Goal: Transaction & Acquisition: Book appointment/travel/reservation

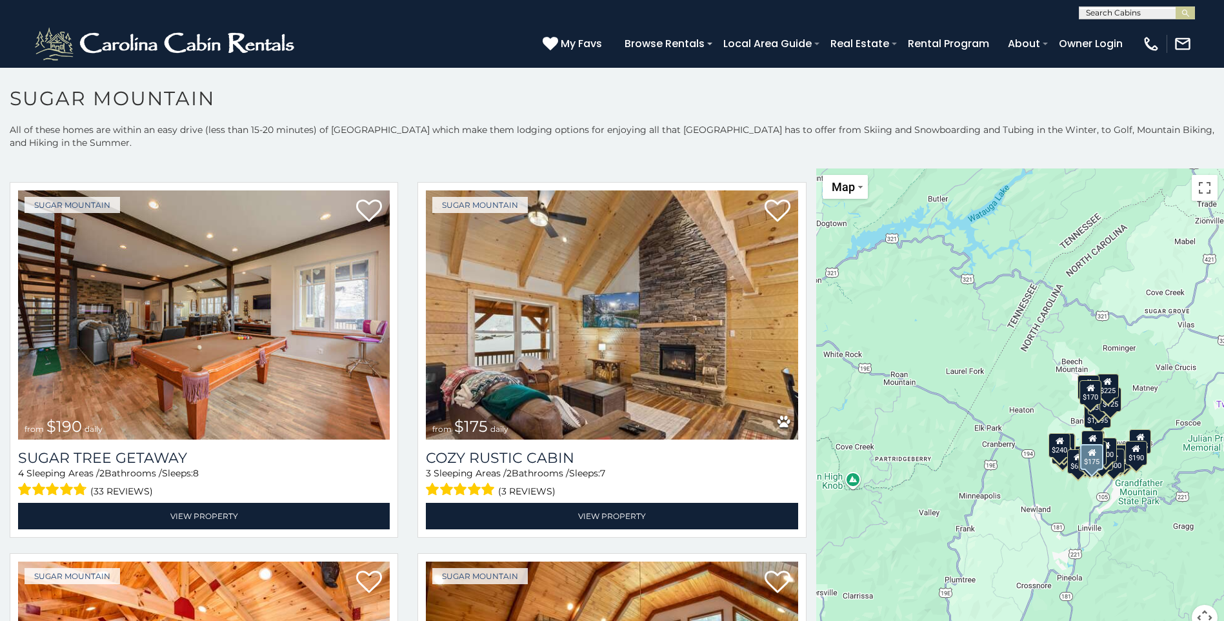
scroll to position [1485, 0]
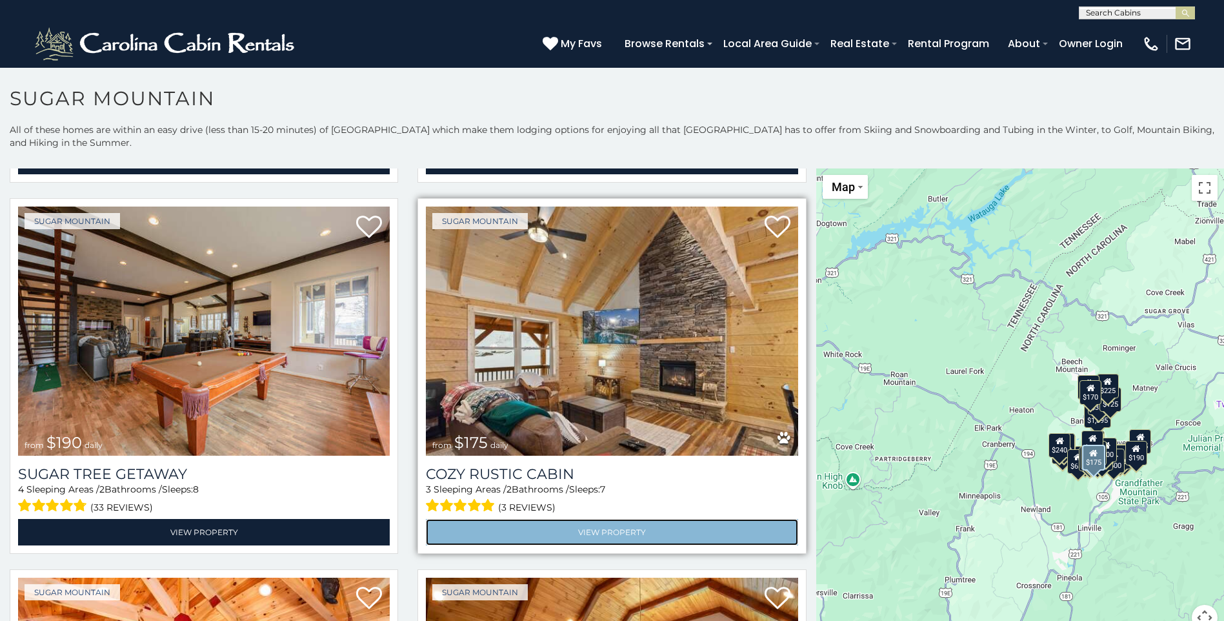
click at [603, 519] on link "View Property" at bounding box center [612, 532] width 372 height 26
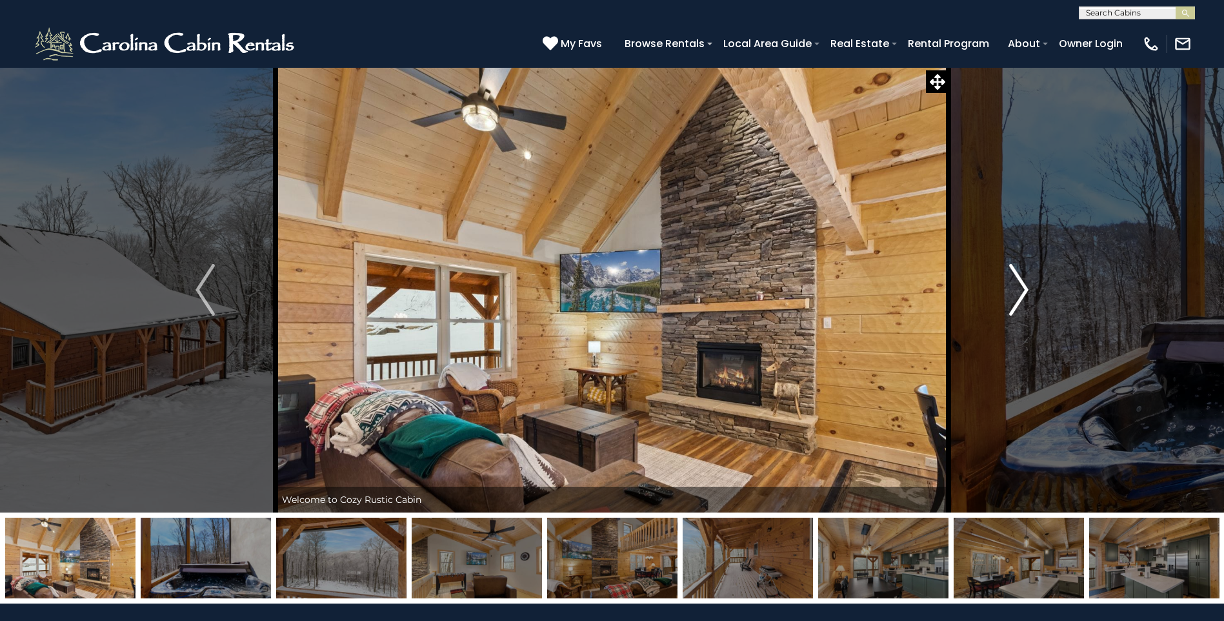
click at [1021, 292] on img "Next" at bounding box center [1018, 290] width 19 height 52
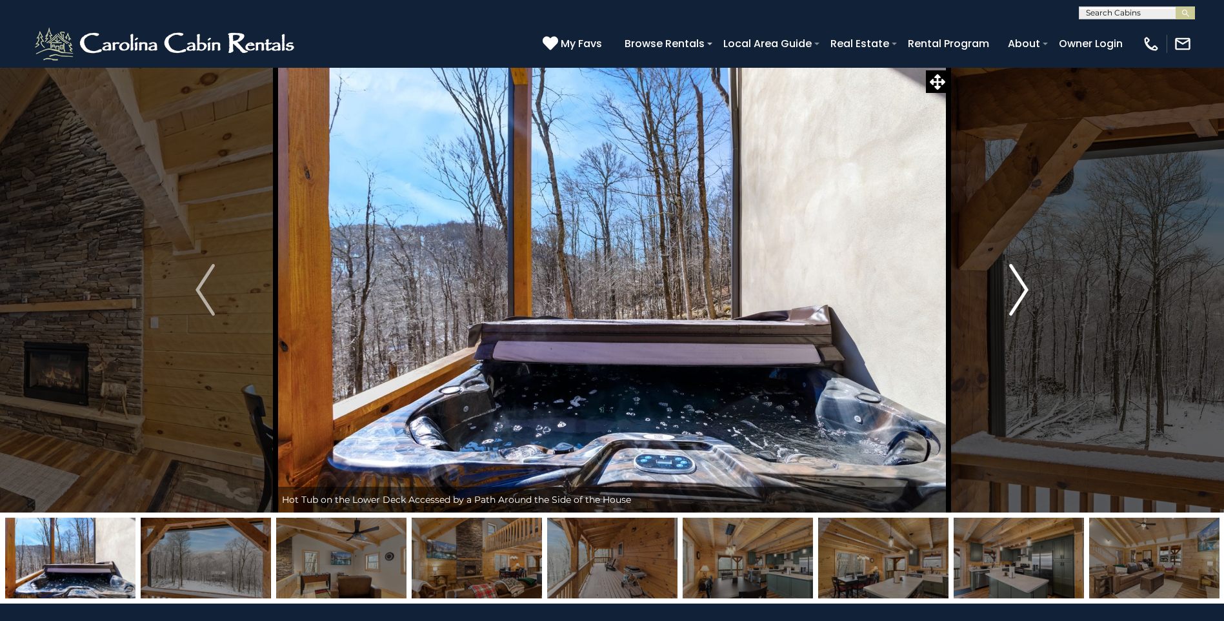
click at [1028, 292] on img "Next" at bounding box center [1018, 290] width 19 height 52
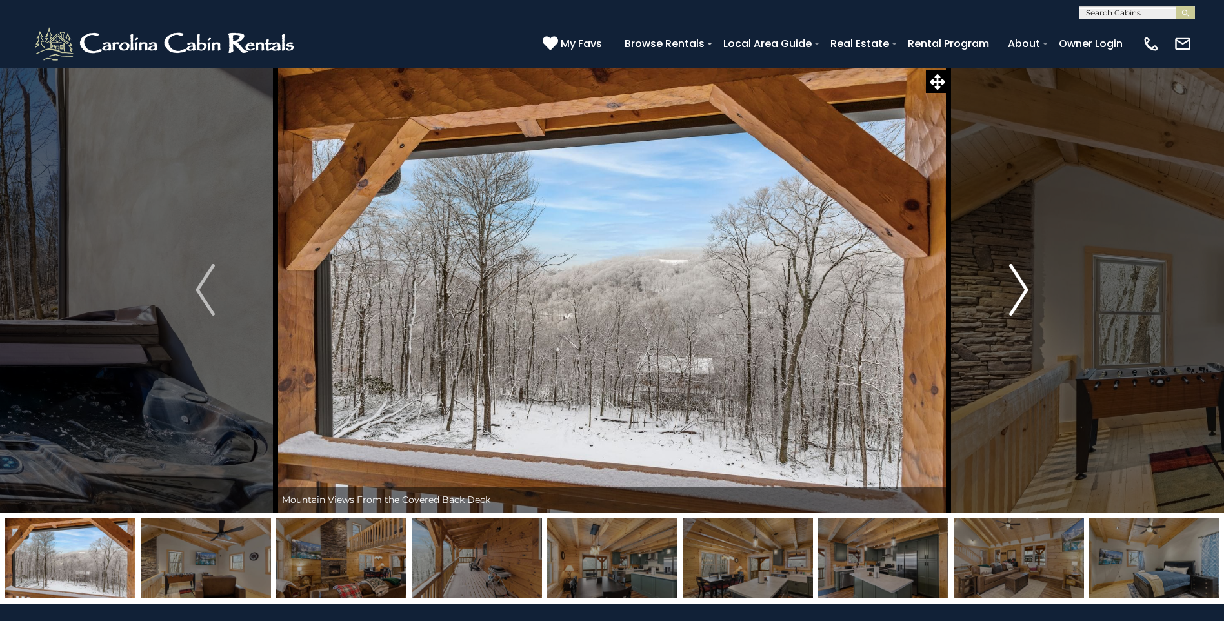
click at [1027, 292] on img "Next" at bounding box center [1018, 290] width 19 height 52
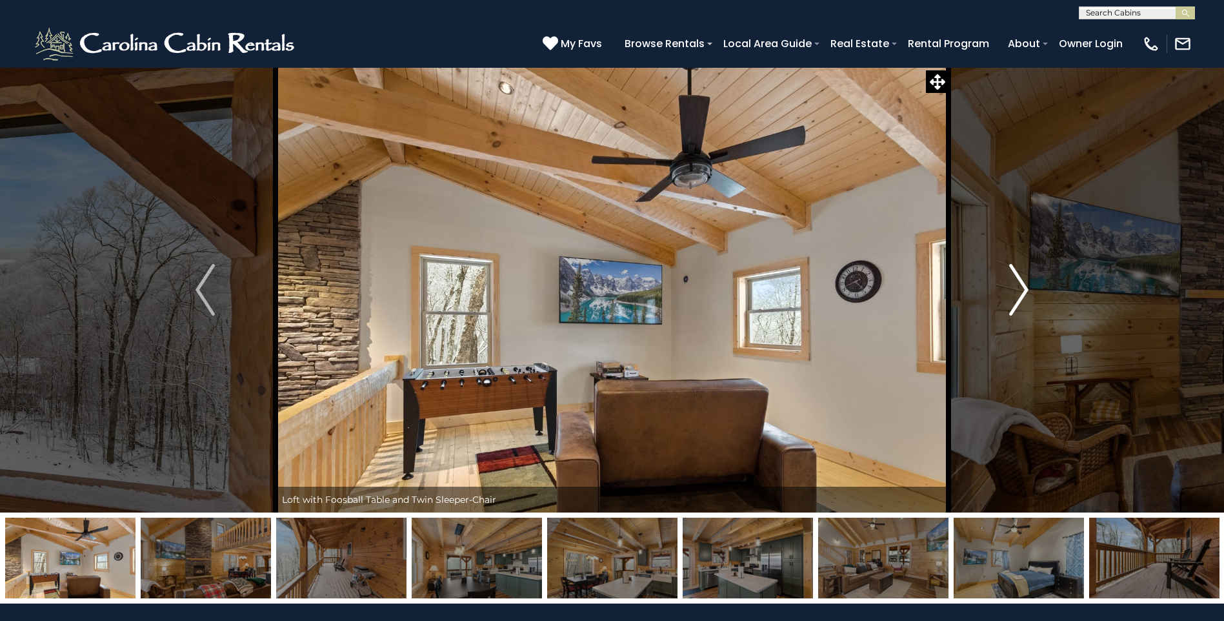
click at [1026, 292] on img "Next" at bounding box center [1018, 290] width 19 height 52
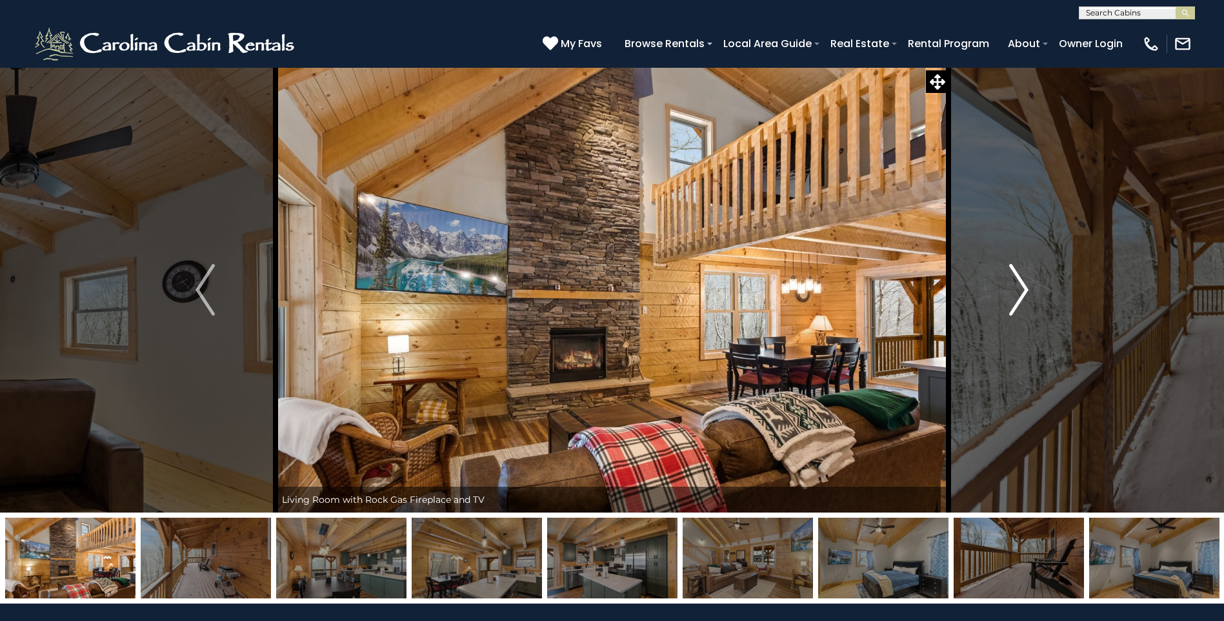
click at [1024, 289] on img "Next" at bounding box center [1018, 290] width 19 height 52
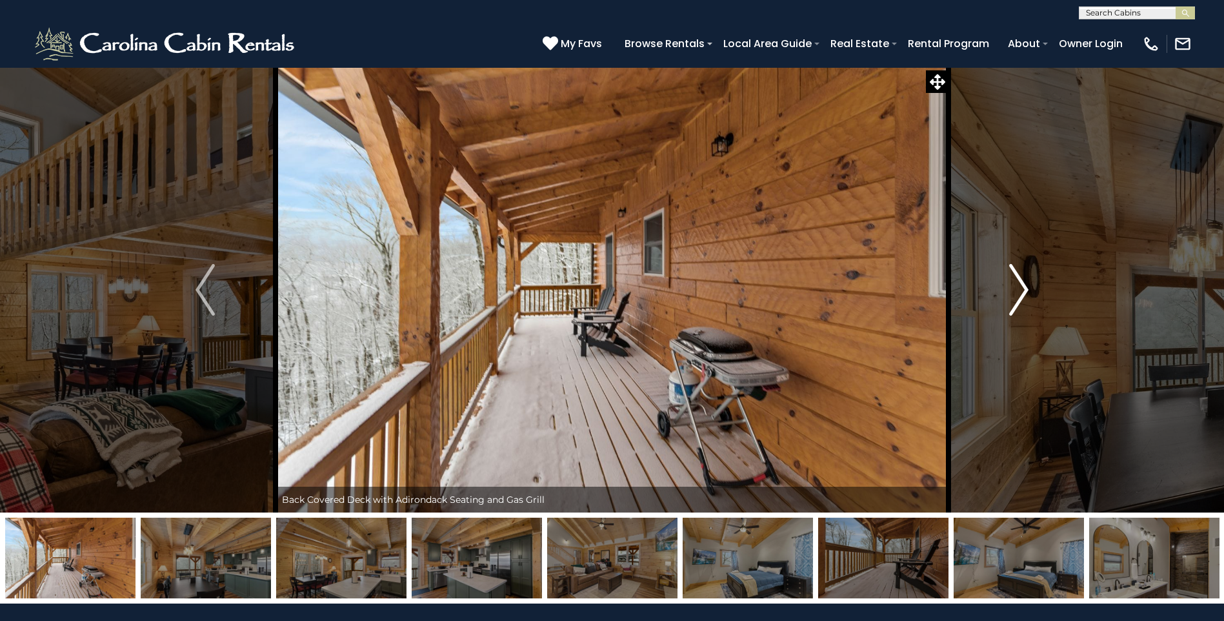
click at [1024, 289] on img "Next" at bounding box center [1018, 290] width 19 height 52
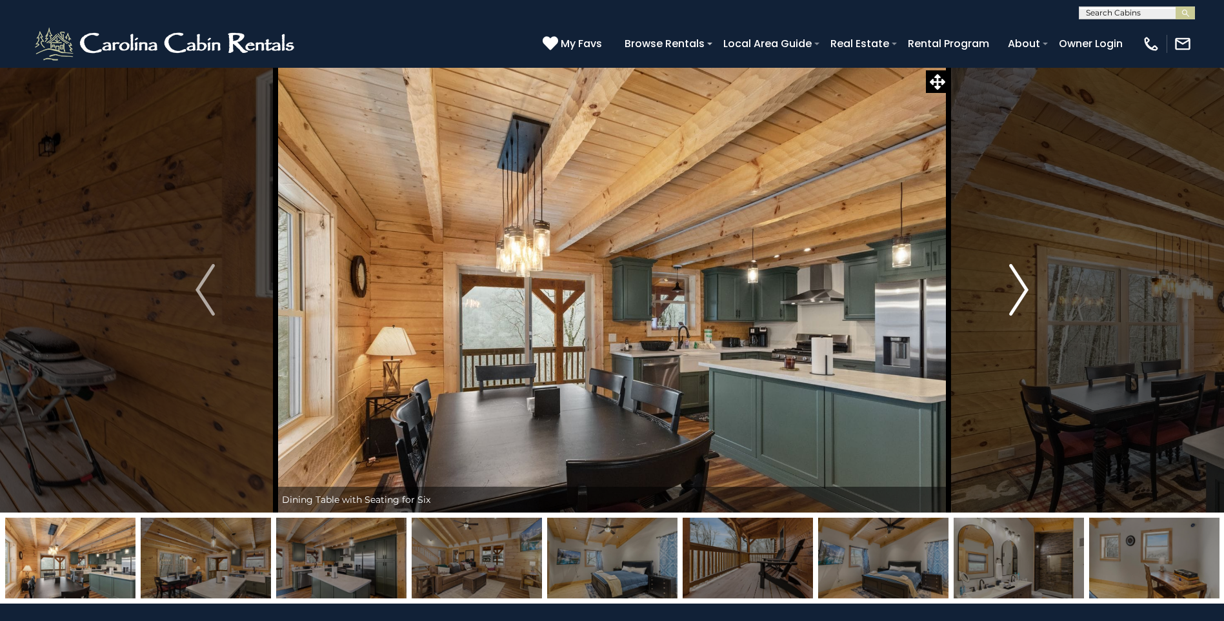
click at [1024, 289] on img "Next" at bounding box center [1018, 290] width 19 height 52
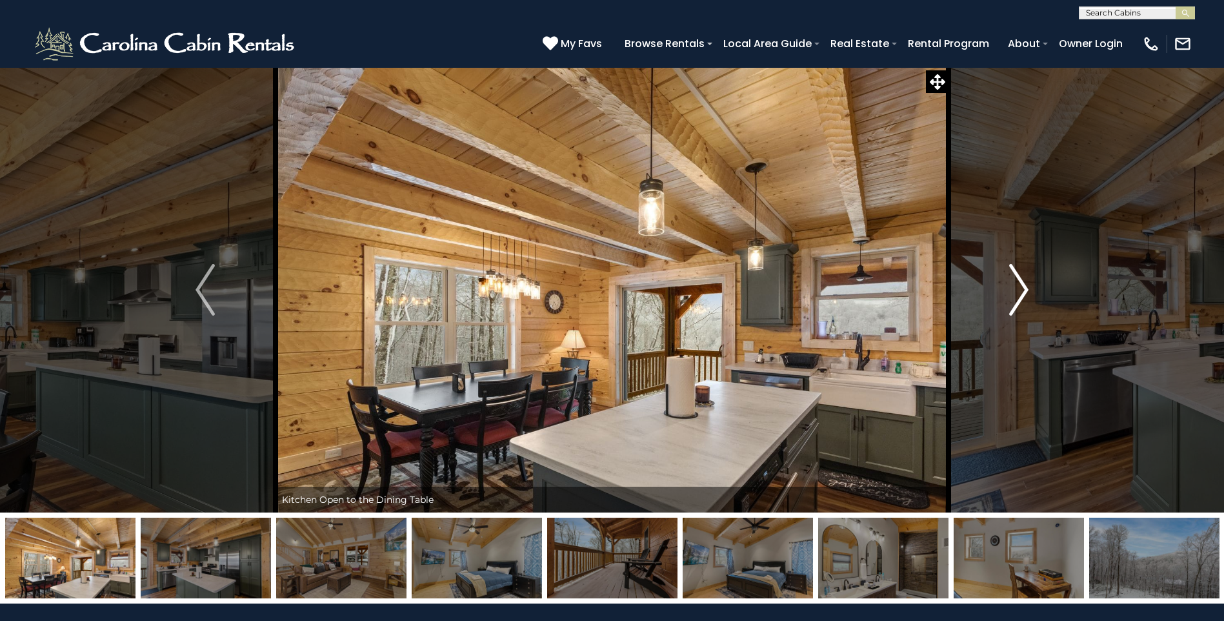
click at [1024, 289] on img "Next" at bounding box center [1018, 290] width 19 height 52
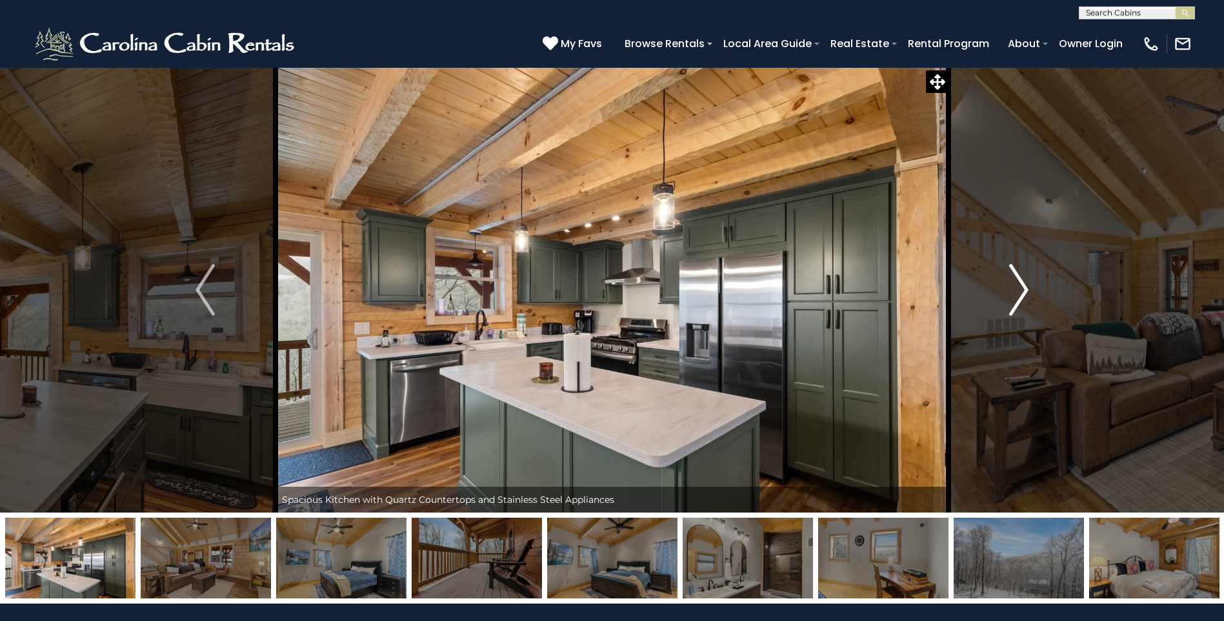
click at [1024, 289] on img "Next" at bounding box center [1018, 290] width 19 height 52
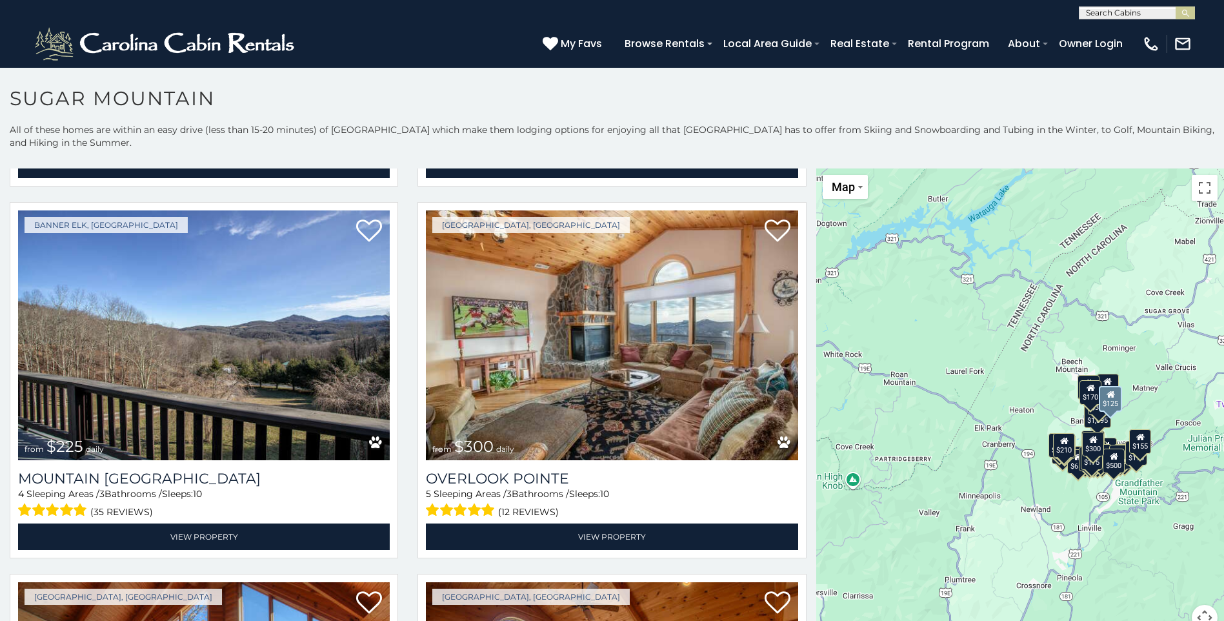
scroll to position [4841, 0]
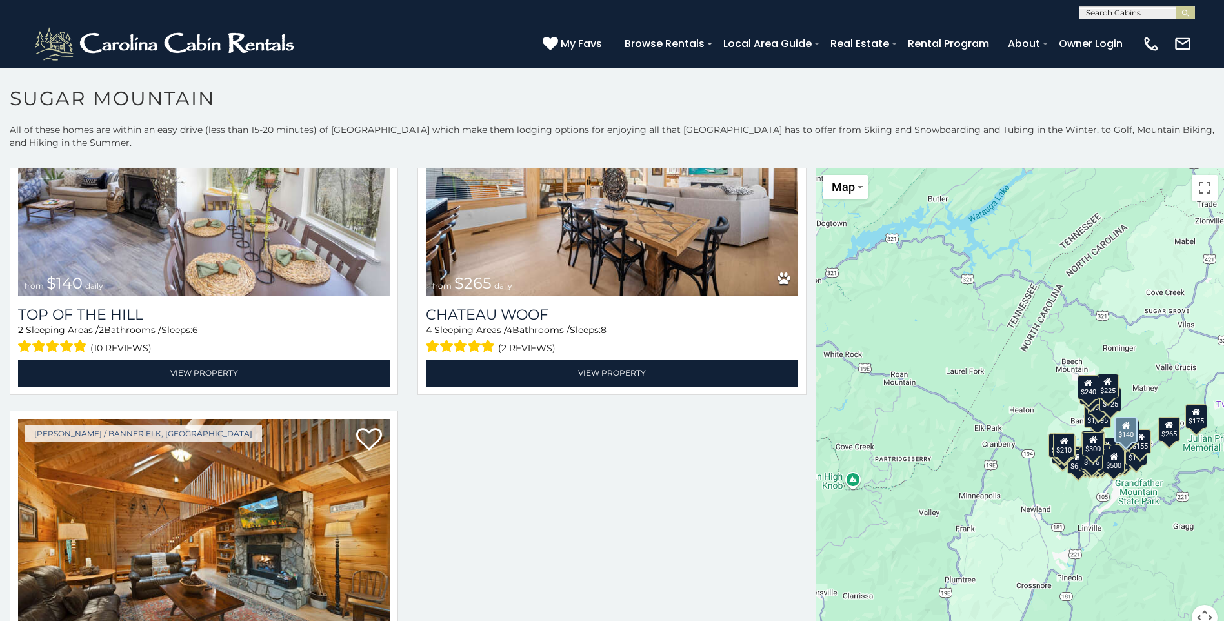
scroll to position [6164, 0]
